Goal: Complete application form: Complete application form

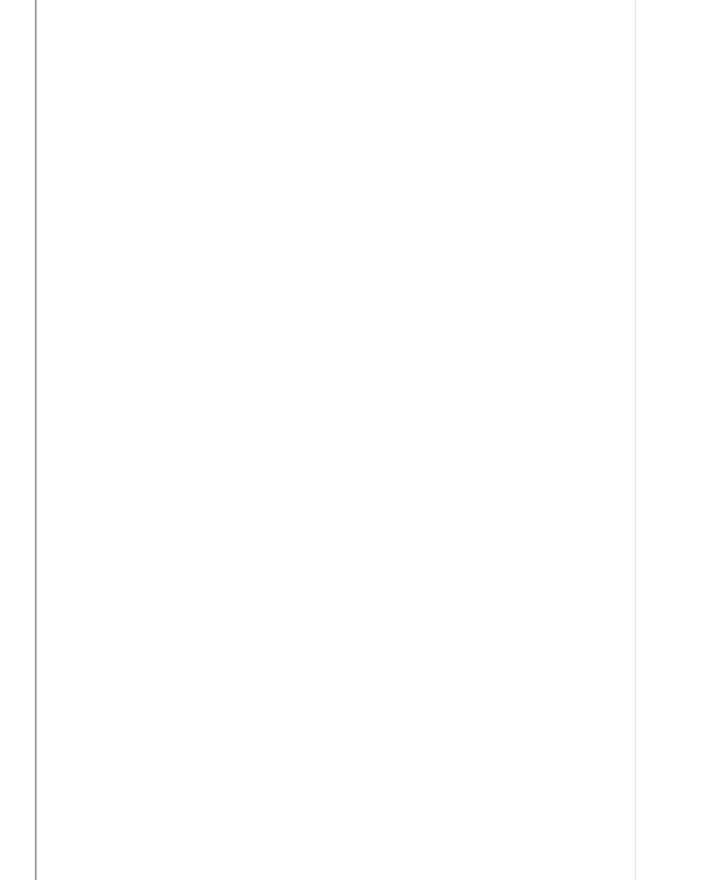
scroll to position [615, 0]
